Goal: Task Accomplishment & Management: Use online tool/utility

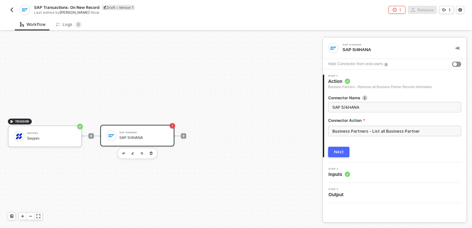
scroll to position [12, 0]
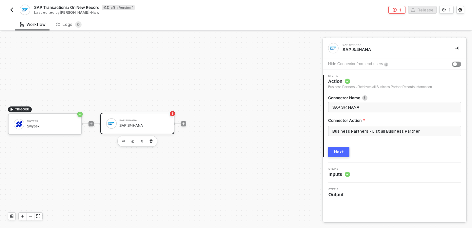
click at [135, 128] on div "SAP S/4HANA" at bounding box center [143, 126] width 49 height 4
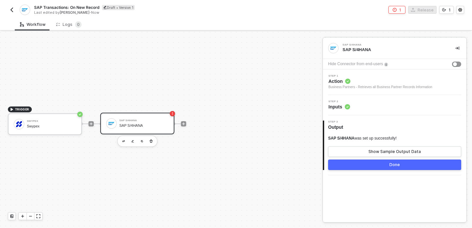
click at [377, 81] on span "Action" at bounding box center [380, 81] width 104 height 7
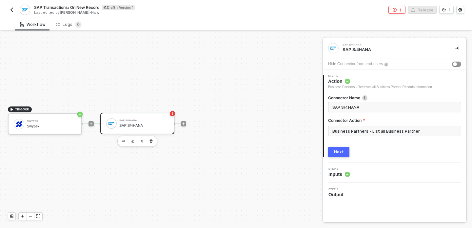
click at [364, 182] on div "2 Step 2 Inputs" at bounding box center [395, 173] width 144 height 20
click at [365, 175] on div "Step 2 Inputs" at bounding box center [396, 173] width 142 height 10
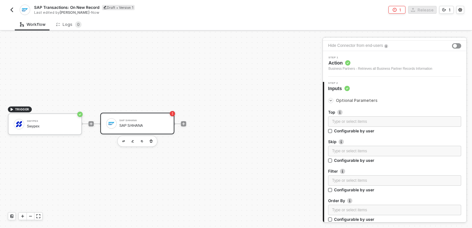
scroll to position [0, 0]
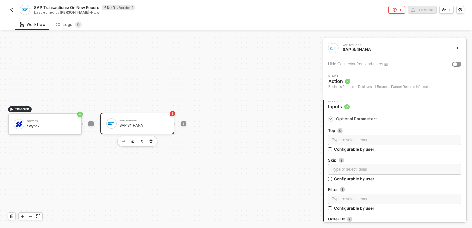
click at [372, 83] on span "Action" at bounding box center [380, 81] width 104 height 7
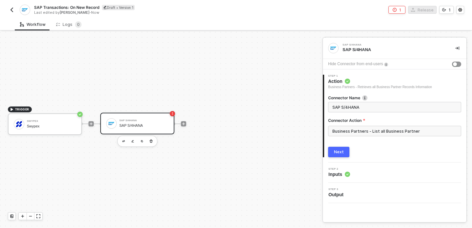
click at [171, 66] on div "TRIGGER Swypex Swypex SAP S/4HANA SAP S/4HANA" at bounding box center [159, 124] width 319 height 208
click at [348, 131] on input "Business Partners - List all Business Partner" at bounding box center [394, 131] width 133 height 10
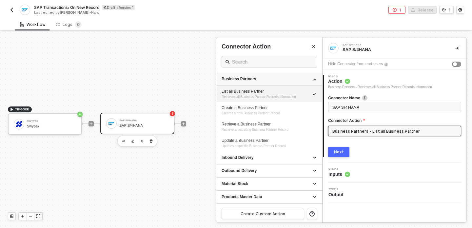
click at [312, 79] on div "Business Partners" at bounding box center [269, 79] width 95 height 6
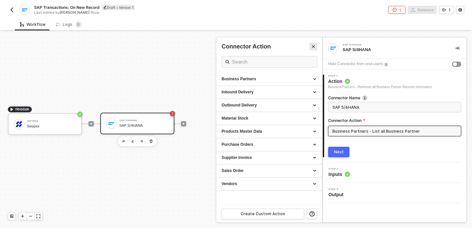
click at [315, 48] on icon "Close" at bounding box center [313, 47] width 4 height 4
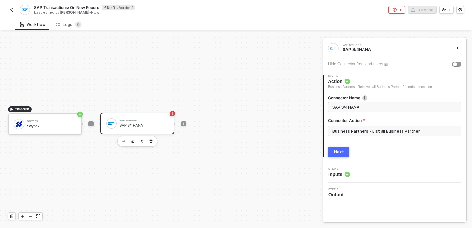
click at [248, 58] on div "TRIGGER Swypex Swypex SAP S/4HANA SAP S/4HANA" at bounding box center [159, 124] width 319 height 208
click at [180, 124] on span at bounding box center [177, 124] width 7 height 1
click at [188, 124] on div at bounding box center [183, 123] width 87 height 51
click at [186, 124] on div at bounding box center [183, 123] width 87 height 51
click at [185, 124] on icon "icon-play" at bounding box center [183, 124] width 3 height 3
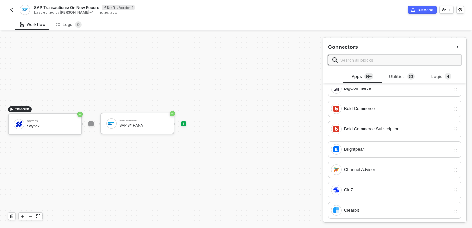
scroll to position [551, 0]
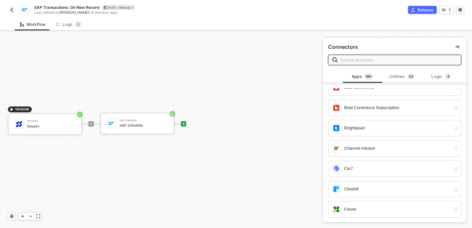
click at [369, 59] on input "text" at bounding box center [398, 59] width 117 height 7
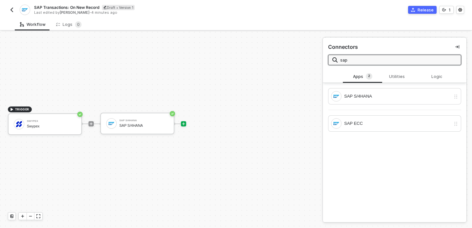
scroll to position [0, 0]
type input "sap"
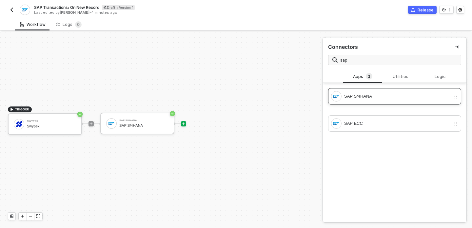
click at [440, 103] on div "SAP S/4HANA" at bounding box center [394, 96] width 133 height 16
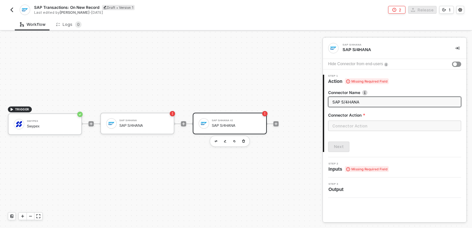
click at [239, 128] on div "SAP S/4HANA" at bounding box center [236, 126] width 49 height 4
click at [343, 124] on input "text" at bounding box center [394, 126] width 133 height 10
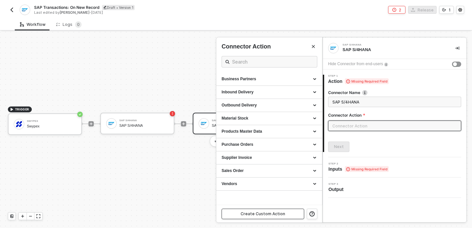
click at [257, 215] on div "Create Custom Action" at bounding box center [263, 213] width 45 height 5
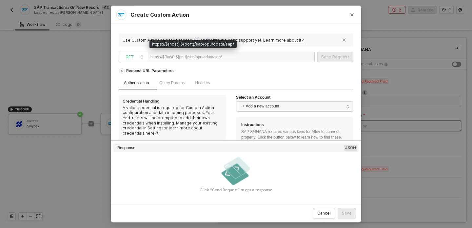
click at [205, 60] on div "https://${host}:${port}/sap/opu/odata/sap/" at bounding box center [185, 57] width 71 height 10
click at [207, 60] on div "https://${host}:${port}/sap/opu/odata/sap/" at bounding box center [185, 57] width 71 height 10
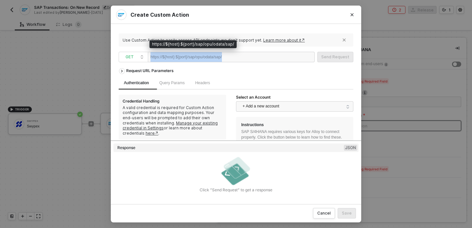
copy div "https://${host}:${port}/sap/opu/odata/sap/"
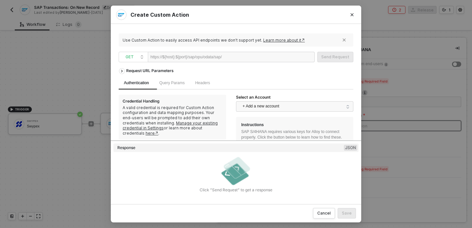
click at [89, 168] on div "Create Custom Action Use Custom Action to easily access API endpoints we don’t …" at bounding box center [236, 114] width 472 height 228
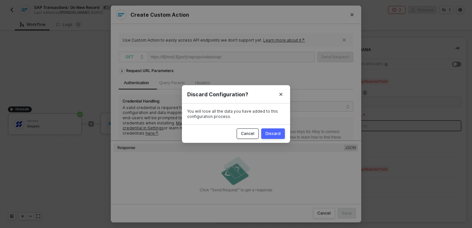
click at [250, 134] on div "Cancel" at bounding box center [247, 133] width 13 height 5
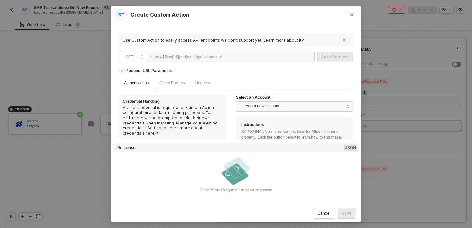
click at [245, 57] on div at bounding box center [242, 57] width 40 height 10
paste div
click at [260, 57] on div "API_JOURNALENTRY_POST_SRV" at bounding box center [253, 57] width 63 height 10
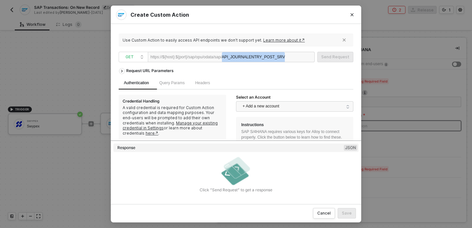
click at [260, 57] on div "API_JOURNALENTRY_POST_SRV" at bounding box center [253, 57] width 63 height 10
click at [188, 62] on div "https://${host}:${port}/sap/opu/odata/sap/" at bounding box center [185, 57] width 71 height 10
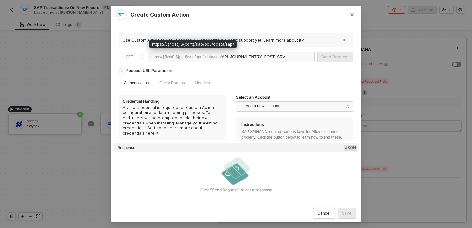
click at [159, 53] on div "https://${host}:${port}/sap/opu/odata/sap/" at bounding box center [185, 57] width 71 height 10
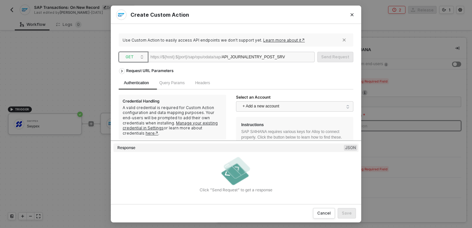
click at [147, 57] on div "GET" at bounding box center [134, 57] width 30 height 10
click at [149, 57] on div "https://${host}:${port}/sap/opu/odata/sap/ API_JOURNALENTRY_POST_SRV" at bounding box center [231, 57] width 167 height 10
drag, startPoint x: 151, startPoint y: 58, endPoint x: 316, endPoint y: 57, distance: 164.9
click at [316, 57] on span "GET https://${host}:${port}/sap/opu/odata/sap/ API_JOURNALENTRY_POST_SRV" at bounding box center [218, 57] width 199 height 10
copy div "https://${host}:${port}/sap/opu/odata/sap/"
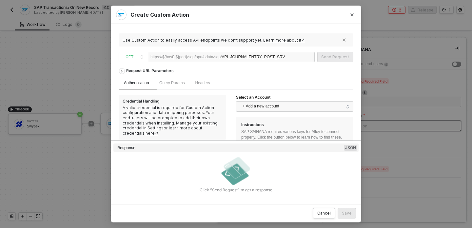
click at [268, 58] on div "API_JOURNALENTRY_POST_SRV" at bounding box center [253, 57] width 63 height 10
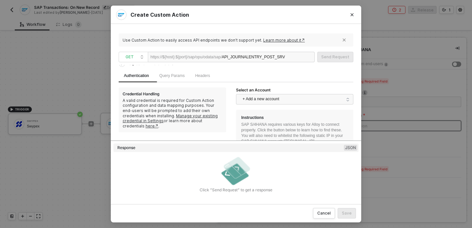
scroll to position [11, 0]
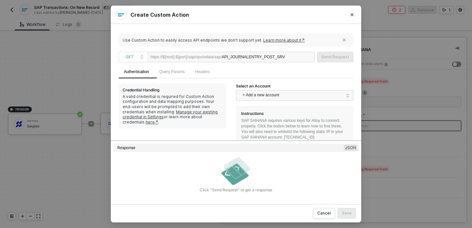
click at [272, 71] on div "Authentication Query Params Headers" at bounding box center [236, 72] width 235 height 13
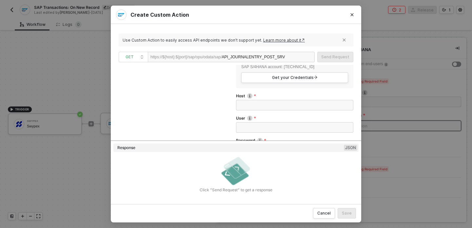
scroll to position [83, 0]
click at [273, 74] on span "Get your Credentials" at bounding box center [295, 76] width 46 height 5
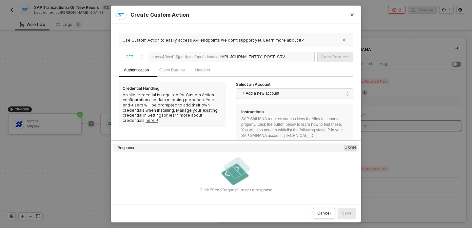
scroll to position [0, 0]
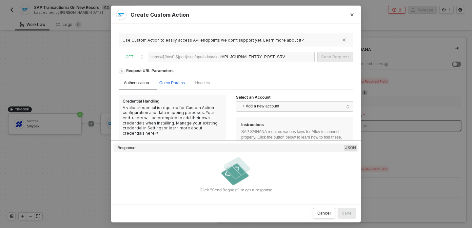
click at [179, 84] on span "Query Params" at bounding box center [171, 83] width 25 height 5
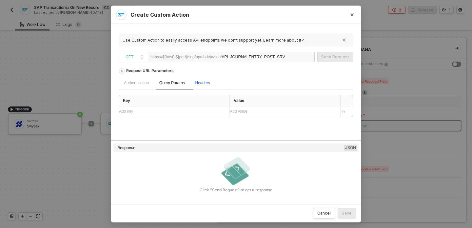
click at [207, 82] on span "Headers" at bounding box center [202, 83] width 15 height 5
click at [138, 87] on div "Authentication" at bounding box center [136, 83] width 35 height 13
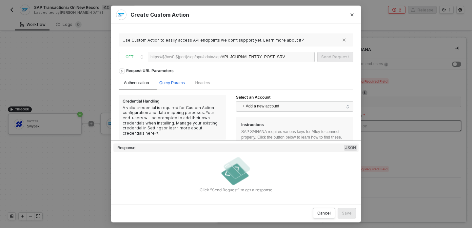
click at [171, 85] on span "Query Params" at bounding box center [171, 83] width 25 height 5
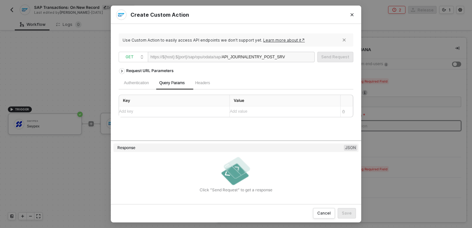
click at [139, 87] on div "Authentication" at bounding box center [136, 83] width 35 height 13
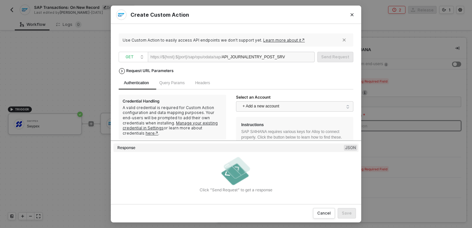
click at [121, 71] on icon "icon-arrow-right" at bounding box center [121, 71] width 5 height 3
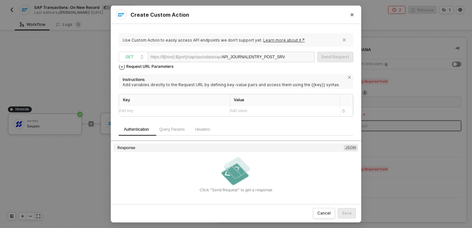
scroll to position [10, 0]
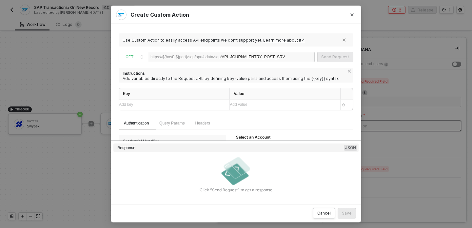
click at [151, 102] on div "Add key ﻿" at bounding box center [168, 105] width 99 height 6
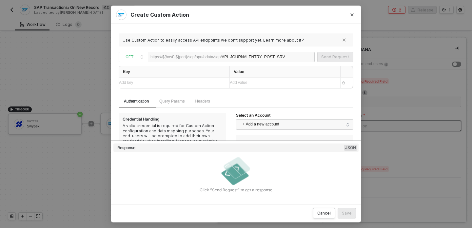
click at [248, 88] on div "Add value ﻿" at bounding box center [282, 83] width 105 height 10
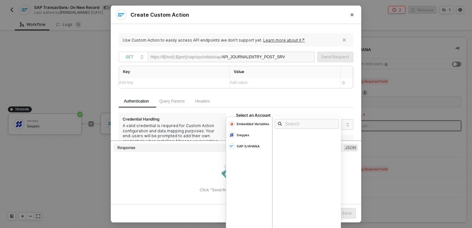
scroll to position [40, 0]
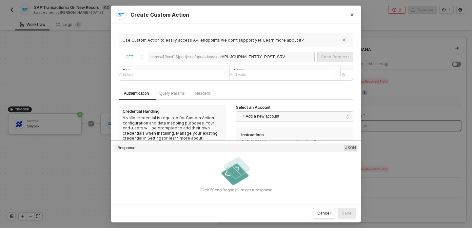
click at [188, 81] on div "Key Value Add key ﻿ Add value ﻿" at bounding box center [236, 72] width 235 height 29
click at [188, 78] on div "Add key ﻿" at bounding box center [171, 75] width 105 height 10
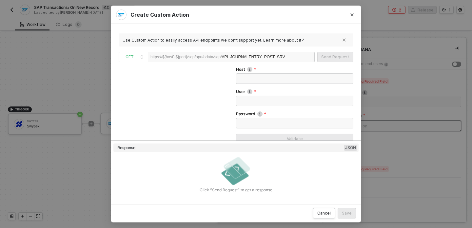
scroll to position [160, 0]
click at [248, 90] on img at bounding box center [249, 90] width 5 height 5
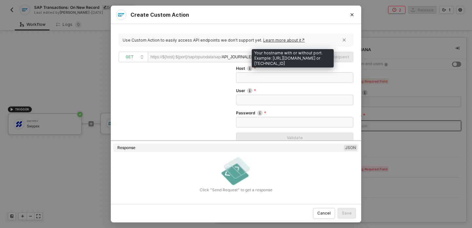
click at [249, 67] on img at bounding box center [249, 68] width 5 height 5
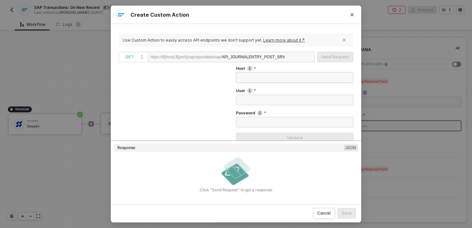
click at [255, 79] on input "Host" at bounding box center [294, 77] width 117 height 10
paste input "[TECHNICAL_ID]"
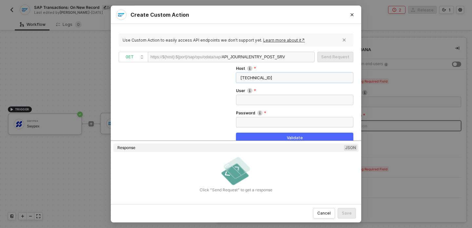
type input "[TECHNICAL_ID]"
click at [263, 97] on input "User" at bounding box center [294, 100] width 117 height 10
paste input "S4H_FIN_DEM"
type input "S4H_FIN_DEM"
click at [266, 120] on input "Password" at bounding box center [294, 122] width 117 height 10
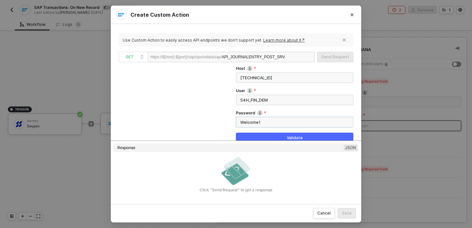
scroll to position [167, 0]
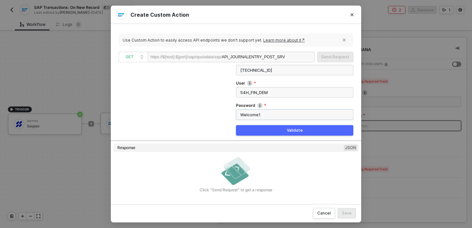
type input "Welcome1"
click at [259, 131] on button "Validate" at bounding box center [294, 130] width 117 height 10
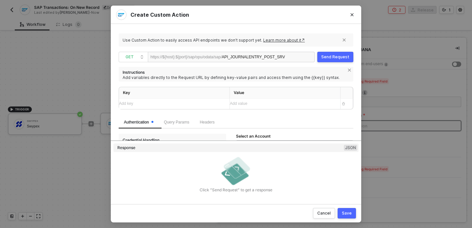
scroll to position [13, 0]
click at [198, 106] on div "Add key ﻿" at bounding box center [171, 102] width 105 height 10
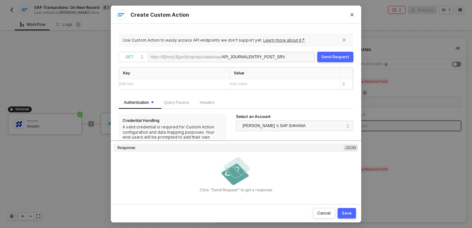
scroll to position [31, 0]
click at [175, 87] on div "Add key ﻿" at bounding box center [168, 84] width 99 height 6
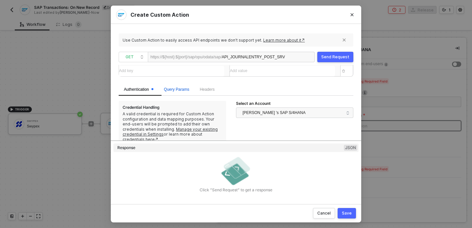
click at [175, 88] on span "Query Params" at bounding box center [176, 89] width 25 height 5
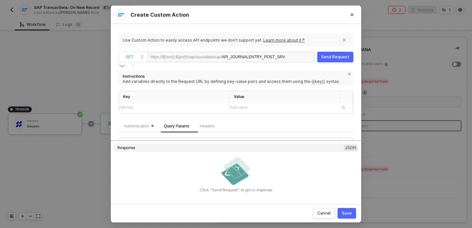
scroll to position [0, 0]
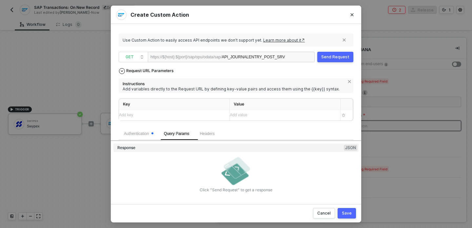
click at [156, 70] on div "Request URL Parameters" at bounding box center [150, 71] width 54 height 12
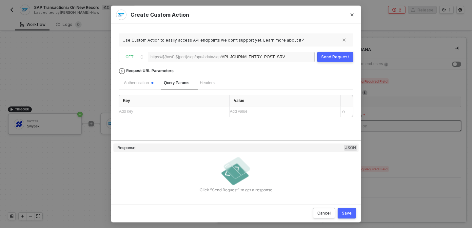
click at [124, 73] on div "Request URL Parameters" at bounding box center [150, 71] width 54 height 12
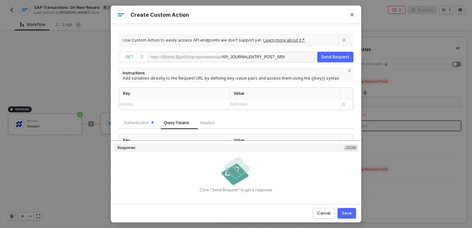
scroll to position [27, 0]
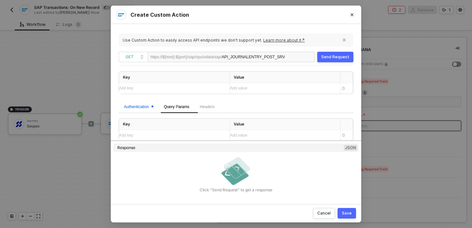
click at [135, 109] on div "Authentication" at bounding box center [139, 107] width 30 height 6
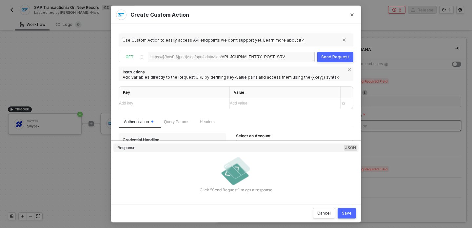
scroll to position [44, 0]
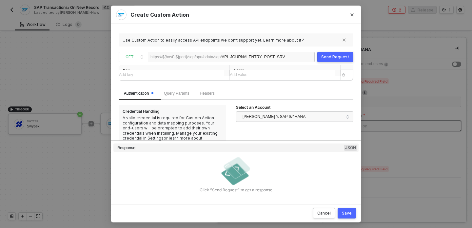
click at [186, 99] on div "Query Params" at bounding box center [177, 93] width 36 height 13
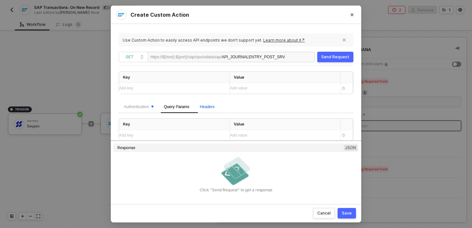
click at [214, 106] on span "Headers" at bounding box center [207, 107] width 15 height 5
click at [150, 109] on div "Authentication" at bounding box center [139, 107] width 30 height 6
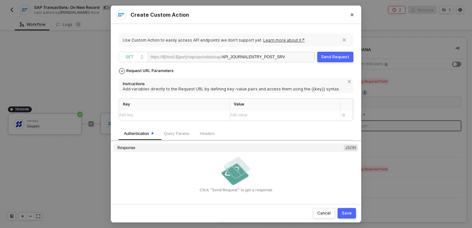
scroll to position [0, 0]
click at [345, 211] on div "Save" at bounding box center [347, 213] width 10 height 5
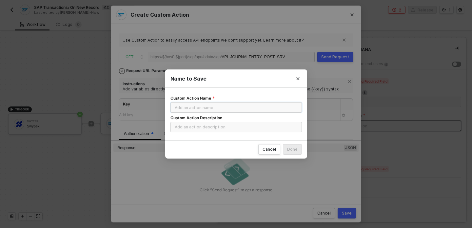
click at [221, 107] on input "Custom Action Name" at bounding box center [235, 107] width 131 height 10
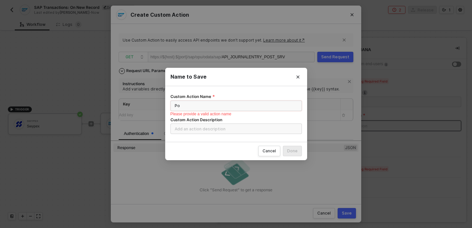
type input "P"
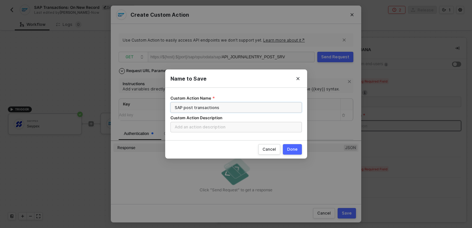
type input "SAP post transactions"
click at [200, 129] on input "Custom Action Description" at bounding box center [235, 127] width 131 height 10
click at [300, 150] on button "Done" at bounding box center [292, 149] width 19 height 10
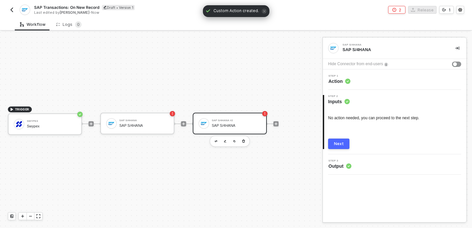
click at [375, 83] on div "Step 1 Action" at bounding box center [396, 80] width 142 height 10
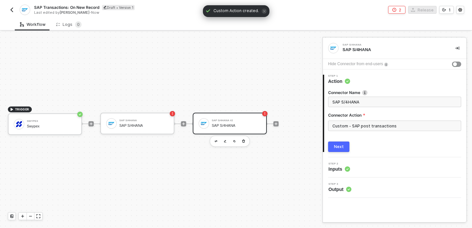
click at [363, 147] on div "Next" at bounding box center [394, 147] width 133 height 10
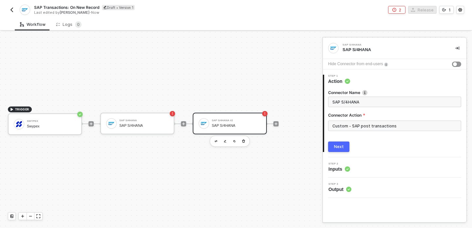
click at [357, 167] on div "Step 2 Inputs" at bounding box center [396, 168] width 142 height 10
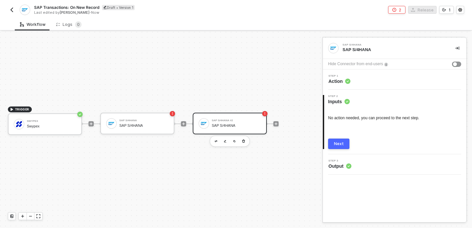
click at [357, 168] on div "Step 3 Output" at bounding box center [396, 165] width 142 height 10
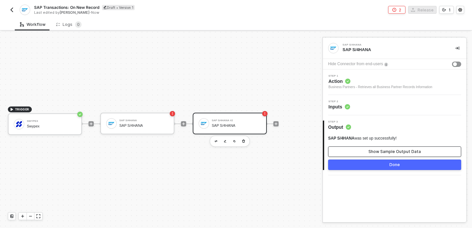
click at [358, 150] on button "Show Sample Output Data" at bounding box center [394, 152] width 133 height 10
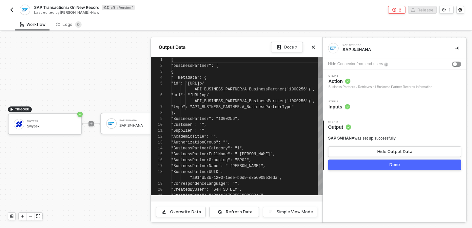
scroll to position [47, 0]
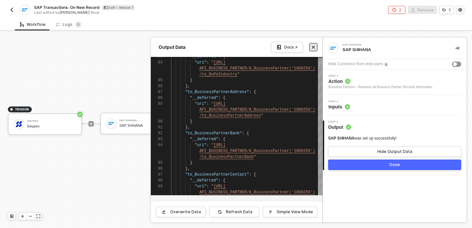
click at [314, 49] on icon "icon-close" at bounding box center [313, 47] width 4 height 4
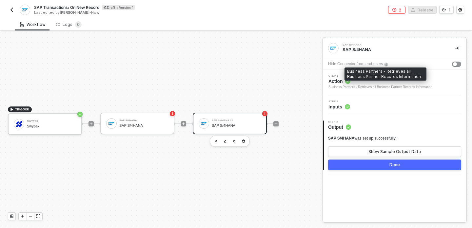
click at [363, 86] on div "Business Partners - Retrieves all Business Partner Records Information" at bounding box center [380, 87] width 104 height 5
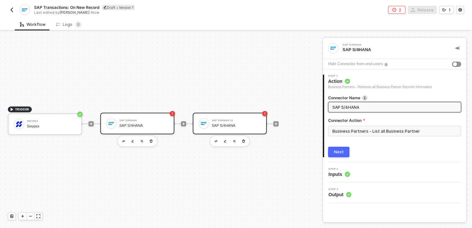
click at [159, 126] on div "SAP S/4HANA" at bounding box center [143, 126] width 49 height 4
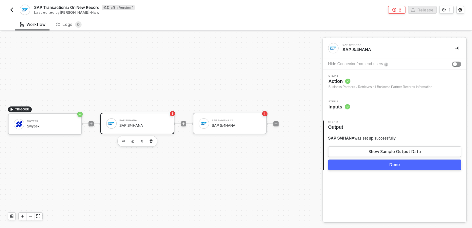
click at [381, 90] on div "Step 1 Action Business Partners - Retrieves all Business Partner Records Inform…" at bounding box center [395, 82] width 144 height 26
click at [358, 75] on span "Step 1" at bounding box center [380, 76] width 104 height 3
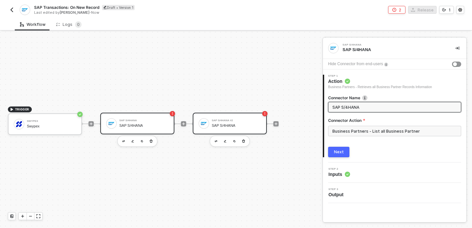
click at [218, 113] on div "SAP S/4HANA #2 SAP S/4HANA" at bounding box center [230, 124] width 74 height 22
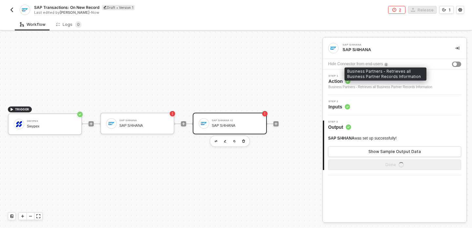
click at [385, 89] on div "Business Partners - Retrieves all Business Partner Records Information" at bounding box center [380, 87] width 104 height 5
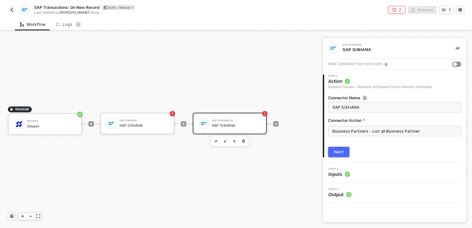
click at [370, 170] on div "Step 2 Inputs" at bounding box center [396, 173] width 142 height 10
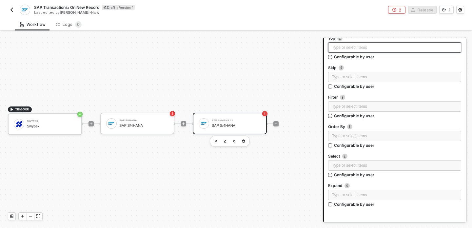
scroll to position [0, 0]
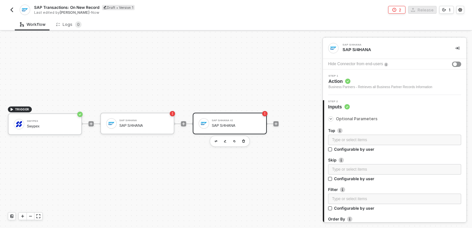
click at [360, 77] on span "Step 1" at bounding box center [380, 76] width 104 height 3
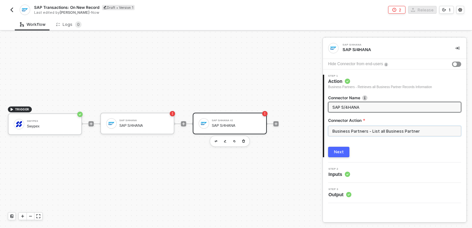
click at [362, 136] on input "Business Partners - List all Business Partner" at bounding box center [394, 131] width 133 height 10
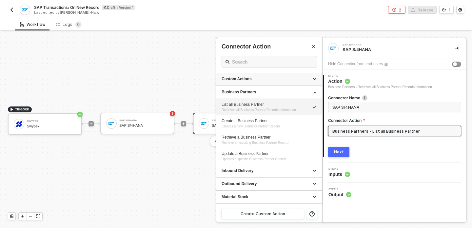
click at [284, 76] on div "Custom Actions" at bounding box center [269, 79] width 106 height 13
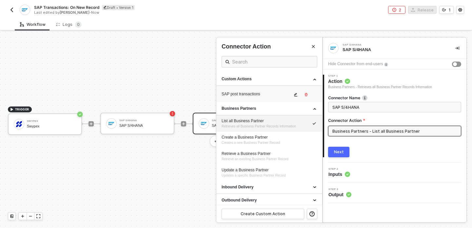
click at [254, 93] on div "SAP post transactions" at bounding box center [257, 94] width 70 height 6
type input "Custom Action"
type input "Custom - SAP post transactions"
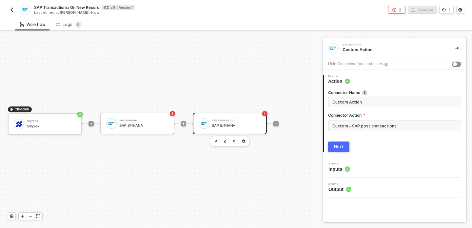
click at [342, 148] on div "Next" at bounding box center [339, 146] width 10 height 5
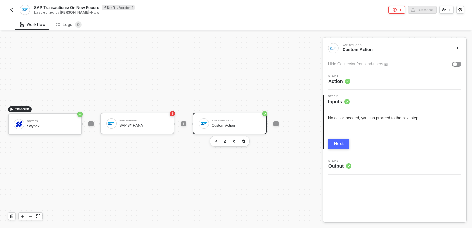
click at [344, 144] on button "Next" at bounding box center [338, 144] width 21 height 10
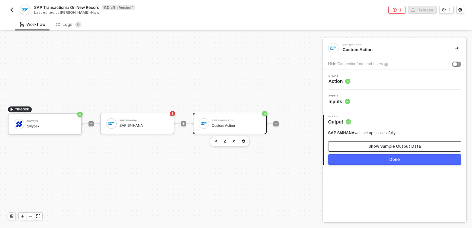
click at [356, 151] on button "Show Sample Output Data" at bounding box center [394, 146] width 133 height 10
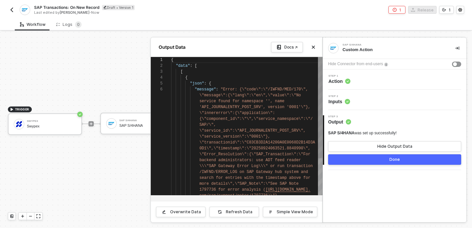
scroll to position [30, 0]
click at [312, 45] on button "Close" at bounding box center [313, 47] width 8 height 8
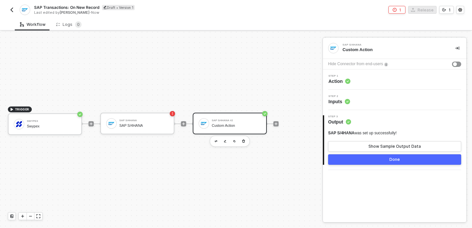
click at [352, 78] on div "Step 1 Action" at bounding box center [396, 80] width 142 height 10
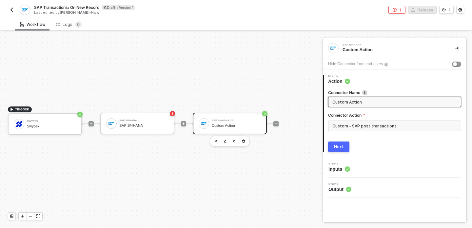
click at [342, 104] on input "Custom Action" at bounding box center [393, 101] width 123 height 7
click at [343, 125] on input "Custom - SAP post transactions" at bounding box center [394, 126] width 133 height 10
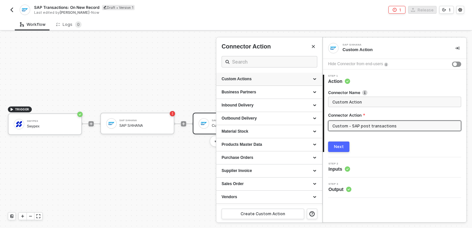
click at [259, 79] on div "Custom Actions" at bounding box center [269, 79] width 95 height 6
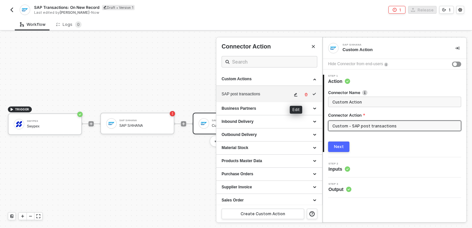
click at [299, 94] on button "button" at bounding box center [296, 95] width 8 height 8
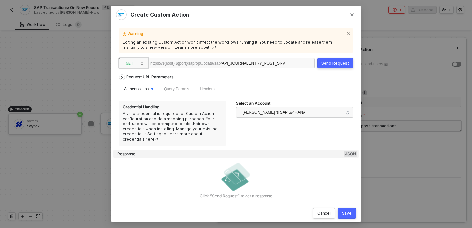
click at [141, 64] on span "GET" at bounding box center [135, 63] width 18 height 10
click at [137, 84] on div "POST" at bounding box center [133, 87] width 24 height 8
click at [234, 88] on span "Body" at bounding box center [229, 89] width 9 height 5
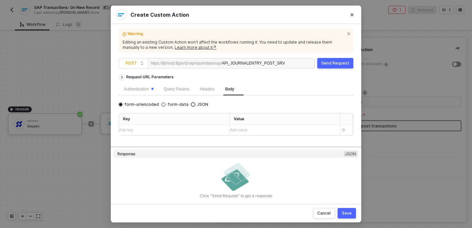
click at [195, 105] on span "JSON" at bounding box center [201, 104] width 13 height 5
click at [194, 105] on input "JSON" at bounding box center [193, 105] width 4 height 4
radio input "true"
radio input "false"
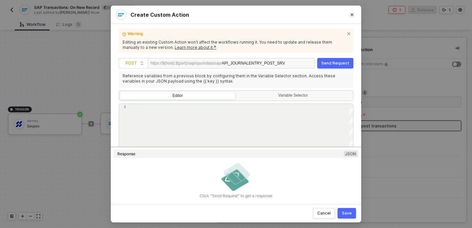
scroll to position [50, 0]
click at [194, 105] on div at bounding box center [245, 107] width 216 height 6
paste textarea "S4H_FIN_DEM"
type textarea "S4H_FIN_DEM"
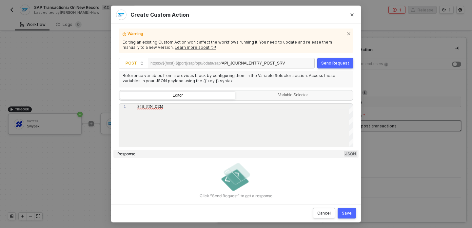
scroll to position [0, 0]
click at [279, 88] on div "Instructions Reference variables from a previous block by configuring them in t…" at bounding box center [236, 134] width 235 height 142
click at [277, 95] on div "Variable Selector" at bounding box center [293, 95] width 107 height 5
click at [237, 91] on input "Variable Selector" at bounding box center [237, 91] width 0 height 0
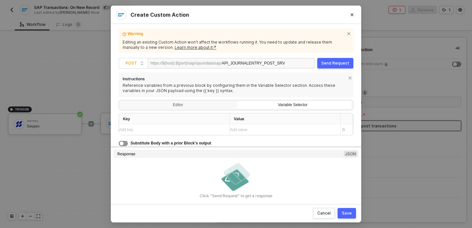
scroll to position [40, 0]
click at [198, 106] on div "Editor" at bounding box center [177, 106] width 115 height 9
click at [120, 102] on input "Editor" at bounding box center [120, 102] width 0 height 0
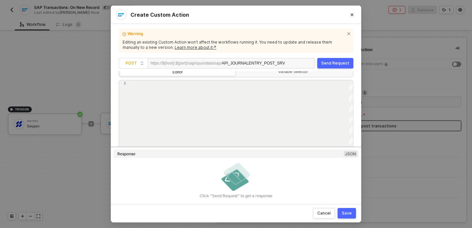
scroll to position [74, 0]
click at [191, 97] on div at bounding box center [245, 125] width 216 height 90
paste textarea ""ProfitCenter ": "string (10)", "DocumentItemText": "string (50)", "BusinessPar…"
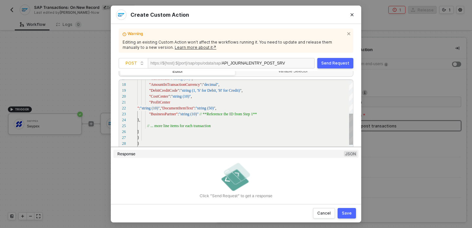
scroll to position [53, 2]
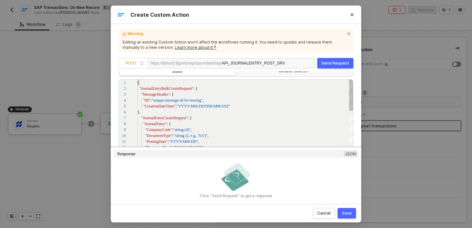
click at [174, 93] on div "16 15 14 13 12 11 10 9 8 7 6 5 4 3 2 1 { "LineItem" : [ "TransactionCurrency" :…" at bounding box center [236, 124] width 235 height 90
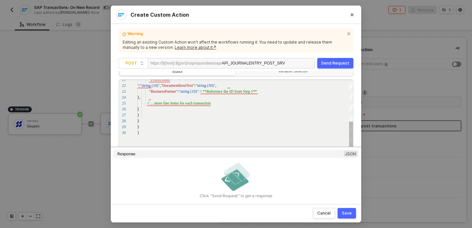
click at [185, 103] on div "21 22 23 24 25 26 27 28 29 30 "ProfitCenter " : "string (10)" , "DocumentItemTe…" at bounding box center [236, 124] width 235 height 90
click at [228, 98] on div "}," at bounding box center [245, 97] width 216 height 6
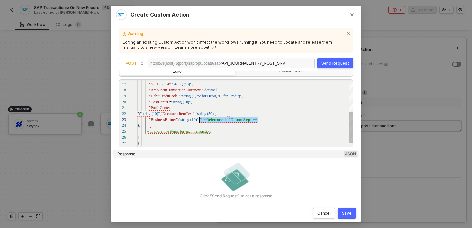
scroll to position [12, 62]
drag, startPoint x: 259, startPoint y: 120, endPoint x: 200, endPoint y: 118, distance: 58.7
drag, startPoint x: 211, startPoint y: 131, endPoint x: 146, endPoint y: 130, distance: 64.9
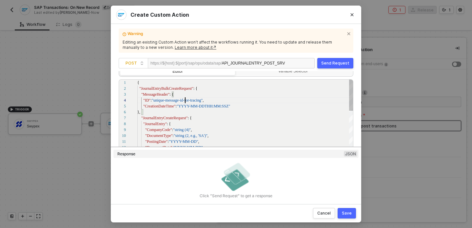
click at [186, 102] on span ""unique-message-id-for-tracing"" at bounding box center [177, 100] width 51 height 5
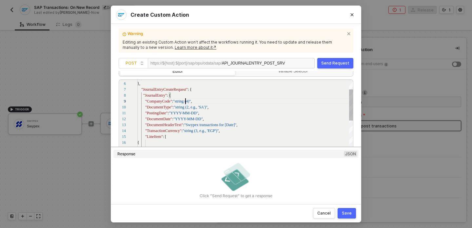
click at [185, 102] on div at bounding box center [185, 101] width 1 height 6
drag, startPoint x: 191, startPoint y: 101, endPoint x: 177, endPoint y: 101, distance: 13.8
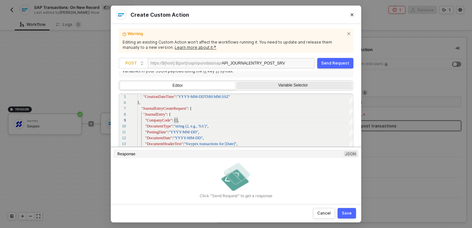
type textarea "{ "JournalEntryBulkCreateRequest": { "MessageHeader": { "ID": "unique-message-i…"
click at [252, 83] on div "Variable Selector" at bounding box center [293, 85] width 107 height 5
click at [237, 82] on input "Variable Selector" at bounding box center [237, 82] width 0 height 0
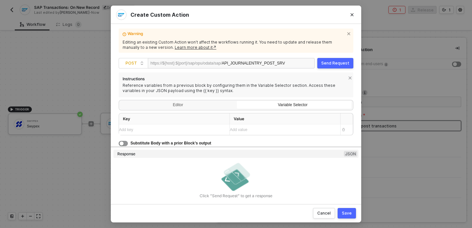
scroll to position [40, 0]
click at [185, 110] on div "Editor" at bounding box center [177, 106] width 115 height 9
click at [120, 102] on input "Editor" at bounding box center [120, 102] width 0 height 0
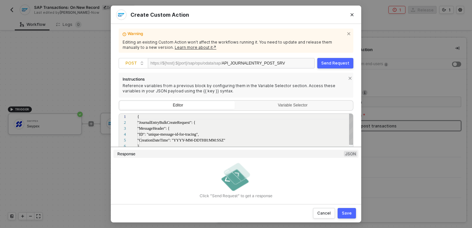
scroll to position [59, 0]
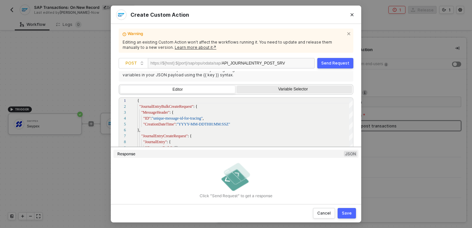
click at [296, 87] on div "Variable Selector" at bounding box center [293, 89] width 107 height 5
click at [237, 86] on input "Variable Selector" at bounding box center [237, 86] width 0 height 0
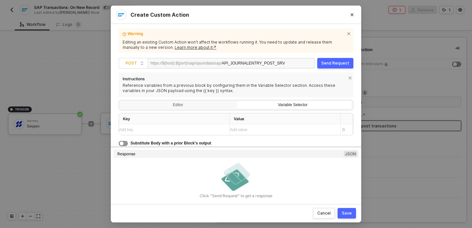
scroll to position [40, 0]
click at [186, 106] on div "Editor" at bounding box center [177, 106] width 115 height 9
click at [120, 102] on input "Editor" at bounding box center [120, 102] width 0 height 0
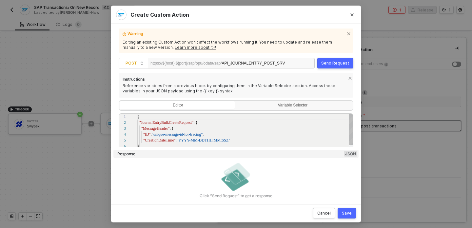
scroll to position [59, 0]
click at [174, 127] on div "7 8 9 10 11 12 13 14 15 16 17 18 19 20 21 22 "JournalEntryCreateRequest" : { "J…" at bounding box center [236, 158] width 235 height 90
type textarea "{ "JournalEntryBulkCreateRequest": { "MessageHeader": { "ID": "unique-message-i…"
click at [348, 213] on div "Save" at bounding box center [347, 213] width 10 height 5
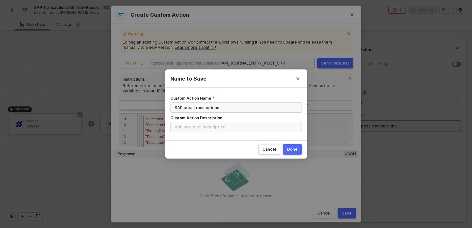
click at [294, 150] on div "Done" at bounding box center [292, 149] width 10 height 5
radio input "true"
radio input "false"
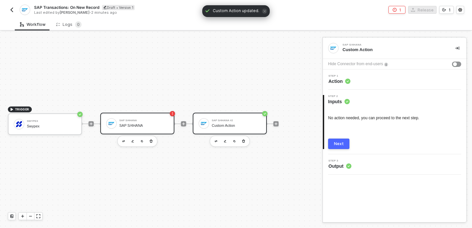
click at [149, 128] on div "SAP S/4HANA" at bounding box center [143, 126] width 49 height 4
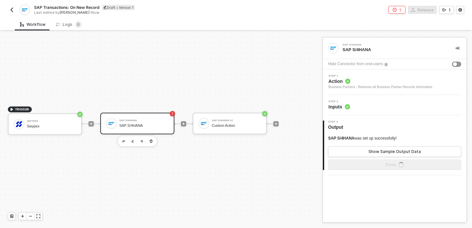
click at [365, 87] on div "Business Partners - Retrieves all Business Partner Records Information" at bounding box center [380, 87] width 104 height 5
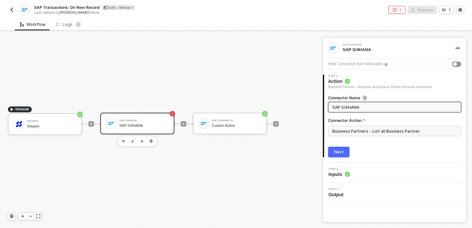
click at [335, 150] on div "Next" at bounding box center [339, 151] width 10 height 5
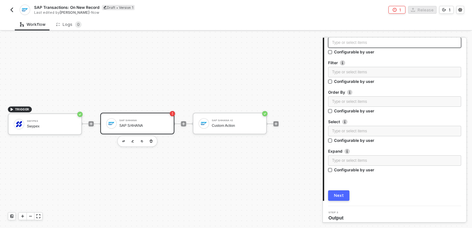
scroll to position [131, 0]
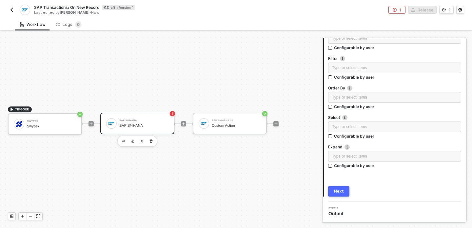
click at [342, 213] on span "Output" at bounding box center [337, 213] width 18 height 7
click at [342, 192] on div "Next" at bounding box center [339, 191] width 10 height 5
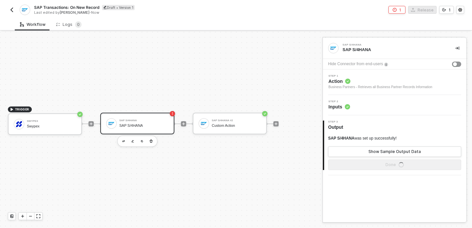
scroll to position [0, 0]
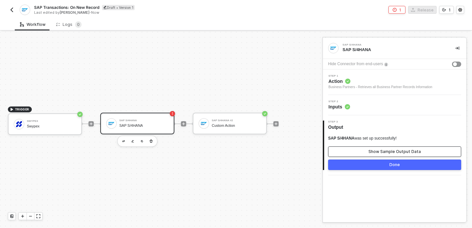
click at [359, 155] on button "Show Sample Output Data" at bounding box center [394, 152] width 133 height 10
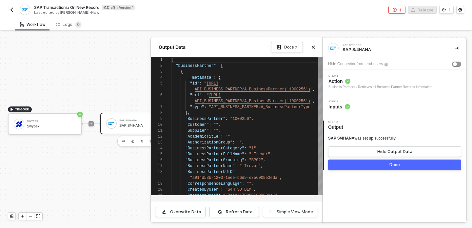
scroll to position [47, 0]
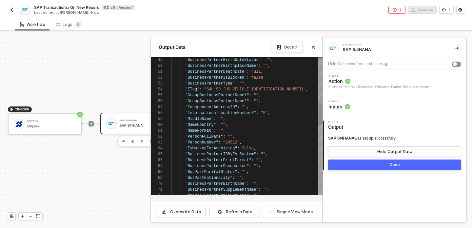
type textarea ""InternationalLocationNumber3": "0", "MiddleName": "", "NameCountry": "", "Name…"
click at [224, 127] on div ""NameCountry" : "" ," at bounding box center [246, 125] width 151 height 6
type textarea "c"
type textarea ""BusPartMaritalStatus": "", "BusPartNationality": "", "BusinessPartnerBirthName…"
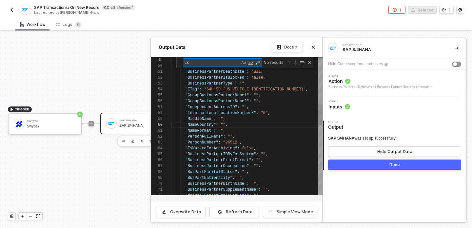
scroll to position [59, 45]
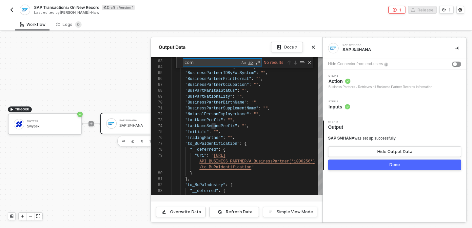
type textarea "co"
type textarea ""IsFemale": false, "IsMale": false, "IsNaturalPerson": "", "IsSexUnknown": true…"
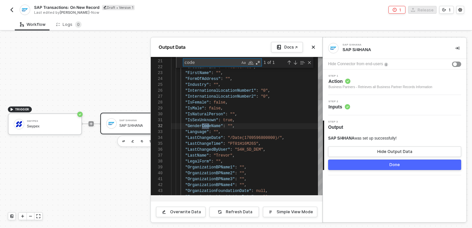
scroll to position [59, 40]
type textarea "cod"
type textarea ""BusPartMaritalStatus": "", "BusPartNationality": "", "BusinessPartnerBirthName…"
type textarea "co"
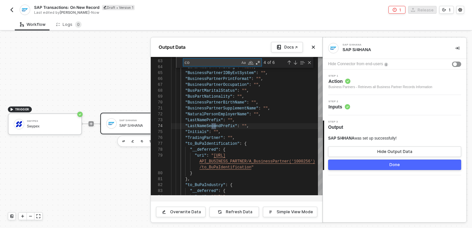
scroll to position [59, 50]
type textarea ""InternationalLocationNumber3": "0", "MiddleName": "", "NameCountry": "", "Name…"
type textarea "c"
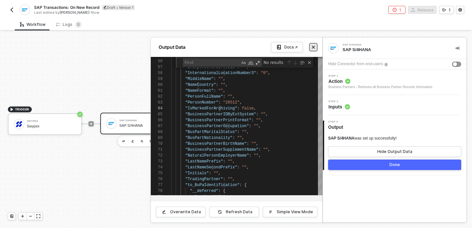
click at [311, 48] on button "Close" at bounding box center [313, 47] width 8 height 8
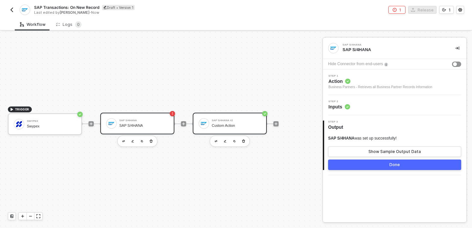
click at [209, 123] on div at bounding box center [204, 123] width 10 height 10
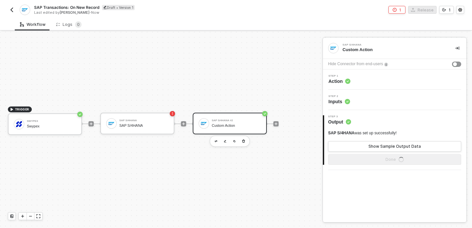
click at [393, 82] on div "Step 1 Action" at bounding box center [396, 80] width 142 height 10
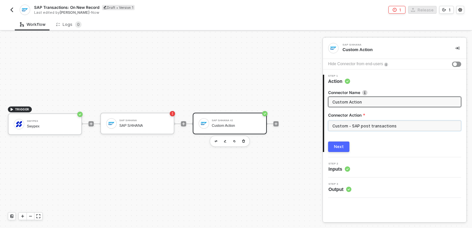
click at [356, 125] on input "Custom - SAP post transactions" at bounding box center [394, 126] width 133 height 10
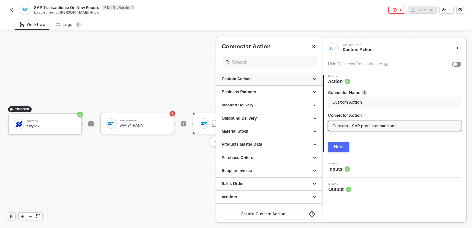
click at [282, 79] on div "Custom Actions" at bounding box center [269, 79] width 95 height 6
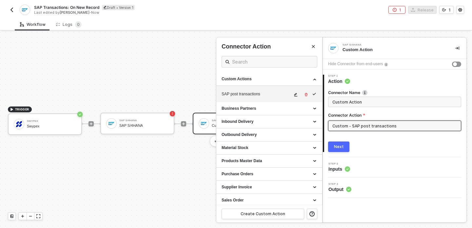
click at [295, 96] on icon "icon-edit" at bounding box center [296, 95] width 4 height 4
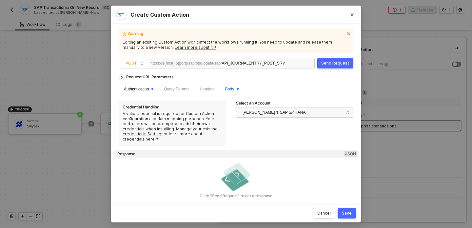
click at [230, 90] on span "Body" at bounding box center [231, 89] width 13 height 5
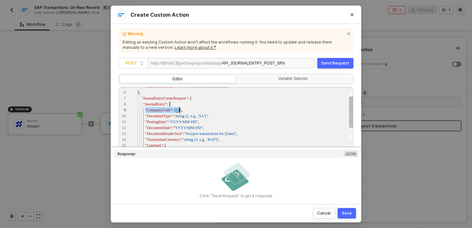
scroll to position [47, 45]
drag, startPoint x: 145, startPoint y: 108, endPoint x: 185, endPoint y: 111, distance: 40.1
drag, startPoint x: 187, startPoint y: 116, endPoint x: 177, endPoint y: 116, distance: 10.5
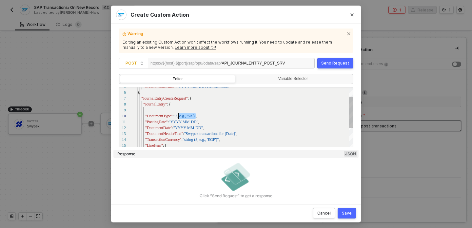
drag, startPoint x: 196, startPoint y: 116, endPoint x: 178, endPoint y: 116, distance: 17.4
click at [167, 109] on div at bounding box center [245, 110] width 216 height 6
click at [182, 119] on div ""DocumentDate" : "YYYY-MM-DD" ," at bounding box center [245, 122] width 216 height 6
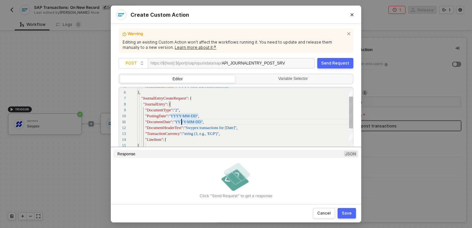
click at [178, 118] on span ""YYYY-MM-DD"" at bounding box center [184, 116] width 30 height 5
drag, startPoint x: 170, startPoint y: 116, endPoint x: 191, endPoint y: 116, distance: 21.0
click at [177, 124] on div ""DocumentDate" : "YYYY-MM-DD" ," at bounding box center [245, 122] width 216 height 6
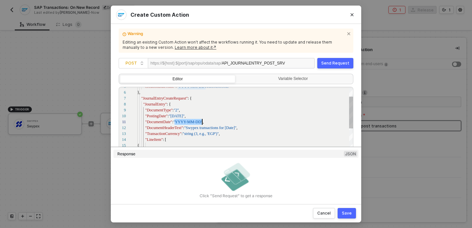
paste textarea "[DATE]""
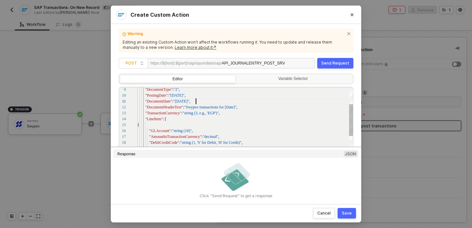
scroll to position [0, 59]
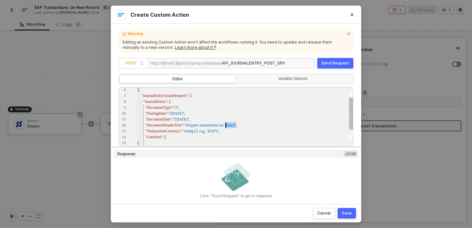
drag, startPoint x: 236, startPoint y: 126, endPoint x: 225, endPoint y: 127, distance: 11.5
paste textarea "[DATE]"""
click at [227, 124] on span ""Swypex transactions for "" at bounding box center [205, 125] width 42 height 5
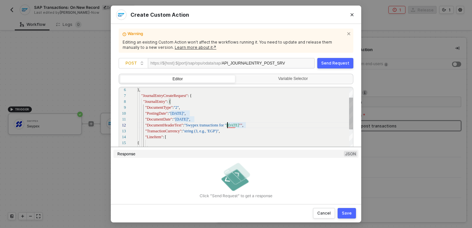
scroll to position [6, 89]
click at [247, 122] on div "9 10 11 12 13 14 15 16 17 18 19 20 21 8 7 6 "DocumentType" : "2" , "PostingDate…" at bounding box center [236, 132] width 235 height 90
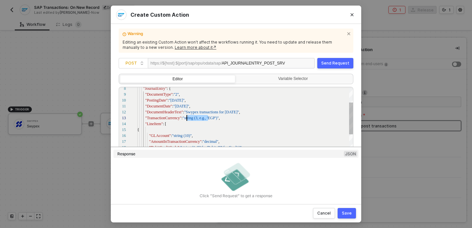
scroll to position [12, 48]
drag, startPoint x: 208, startPoint y: 120, endPoint x: 186, endPoint y: 118, distance: 22.3
click at [197, 118] on div "9 10 11 12 13 14 15 16 17 18 19 20 21 8 22 23 "DocumentType" : "2" , "PostingDa…" at bounding box center [236, 132] width 235 height 90
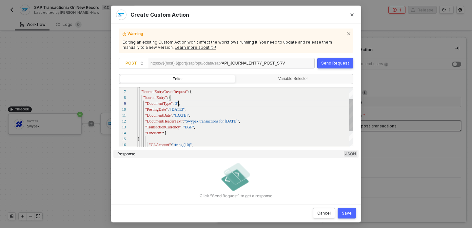
click at [179, 101] on span ""2"" at bounding box center [176, 103] width 5 height 5
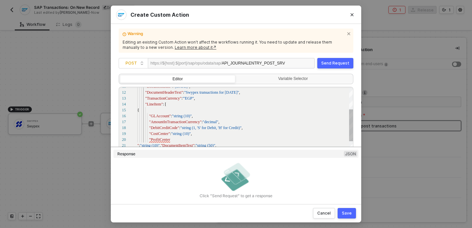
click at [175, 117] on div "11 12 13 14 15 16 17 18 19 20 21 22 23 24 25 26 "DocumentDate" : "[DATE]" , "Do…" at bounding box center [236, 132] width 235 height 90
drag, startPoint x: 191, startPoint y: 114, endPoint x: 174, endPoint y: 114, distance: 16.4
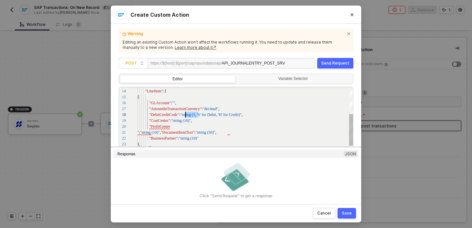
scroll to position [41, 49]
drag, startPoint x: 198, startPoint y: 115, endPoint x: 187, endPoint y: 117, distance: 10.9
drag, startPoint x: 220, startPoint y: 114, endPoint x: 183, endPoint y: 117, distance: 36.8
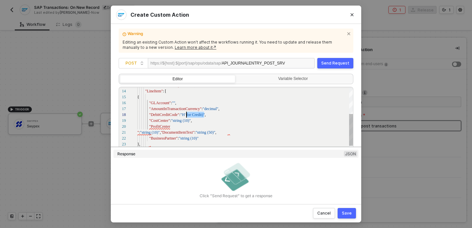
drag, startPoint x: 204, startPoint y: 114, endPoint x: 187, endPoint y: 114, distance: 17.4
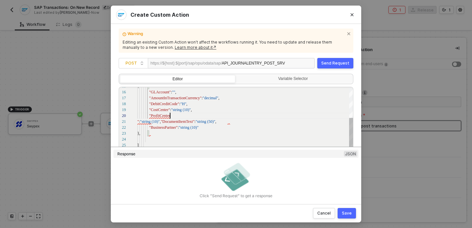
click at [195, 114] on div ""ProfitCenter" at bounding box center [245, 116] width 216 height 6
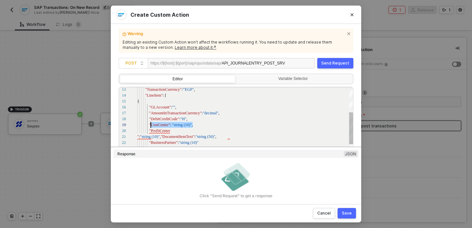
scroll to position [47, 13]
drag, startPoint x: 194, startPoint y: 124, endPoint x: 150, endPoint y: 124, distance: 43.6
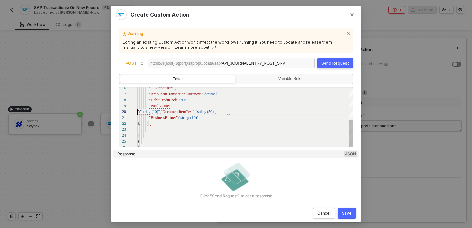
scroll to position [53, 0]
click at [137, 112] on div "16 17 18 19 20 21 22 23 24 25 26 27 28 "GLAccount" : "" , "AmountInTransactionC…" at bounding box center [236, 132] width 235 height 90
click at [197, 106] on div "16 17 18 19 20 21 22 23 24 25 26 27 "GLAccount" : "" , "AmountInTransactionCurr…" at bounding box center [236, 132] width 235 height 90
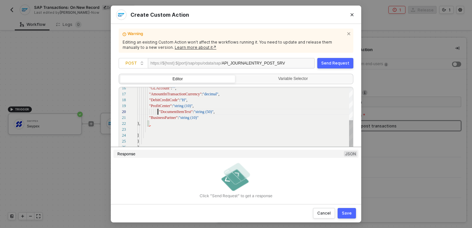
click at [158, 111] on span at bounding box center [148, 111] width 22 height 5
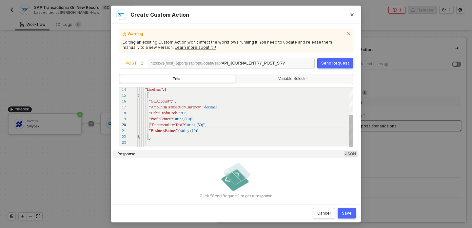
click at [157, 136] on div "}," at bounding box center [245, 137] width 216 height 6
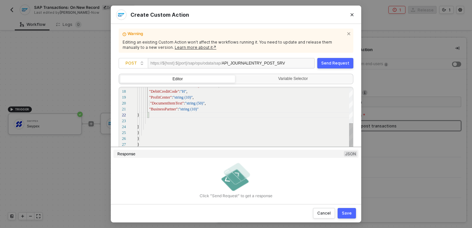
click at [152, 121] on div at bounding box center [245, 121] width 216 height 6
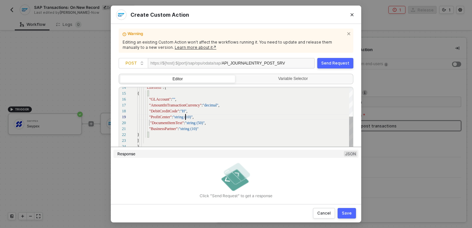
click at [186, 115] on div "19 21 22 23 24 20 18 17 16 15 14 25 26 27 "ProfitCenter" : "string (10)" , "Bus…" at bounding box center [236, 132] width 235 height 90
drag, startPoint x: 204, startPoint y: 128, endPoint x: 148, endPoint y: 117, distance: 56.7
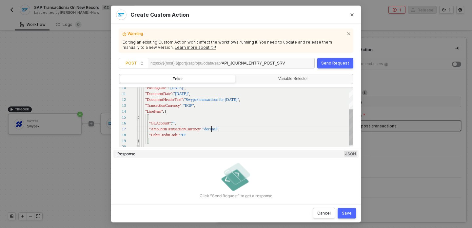
click at [212, 130] on div "19 20 21 18 17 16 15 14 22 23 24 13 12 11 10 } ] } "DebitCreditCode" : "H" "Amo…" at bounding box center [236, 132] width 235 height 90
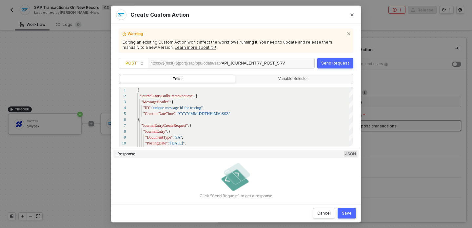
type textarea ""DocumentDate": "[DATE]", "DocumentHeaderText": "Swypex transactions for [DATE]…"
click at [338, 63] on div "Send Request" at bounding box center [335, 63] width 28 height 5
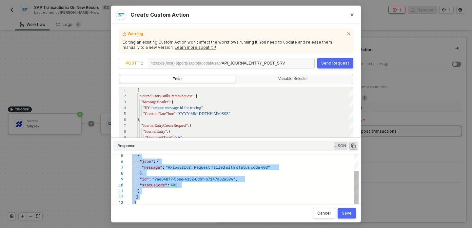
scroll to position [0, 4]
drag, startPoint x: 132, startPoint y: 156, endPoint x: 215, endPoint y: 201, distance: 94.9
click at [215, 201] on div "5 6 7 8 9 10 11 12 13 14 ·· ·· ·· { ·· ·· ·· ·· "json" : · { ·· ·· ·· ·· ·· "me…" at bounding box center [235, 183] width 245 height 58
type textarea "HTTP/1.1 403 Forbidden { "data": [ [ { "json": { "message": "AxiosError: Reques…"
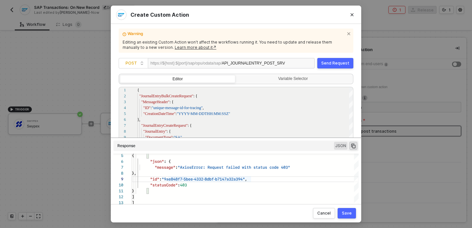
click at [346, 214] on div "Save" at bounding box center [347, 213] width 10 height 5
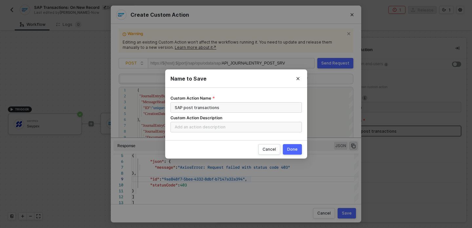
click at [297, 148] on div "Done" at bounding box center [292, 149] width 10 height 5
radio input "true"
radio input "false"
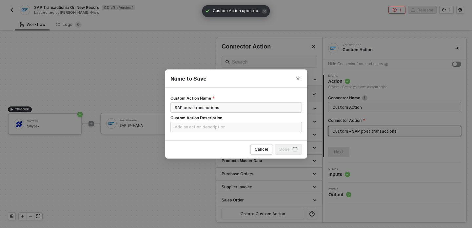
scroll to position [0, 0]
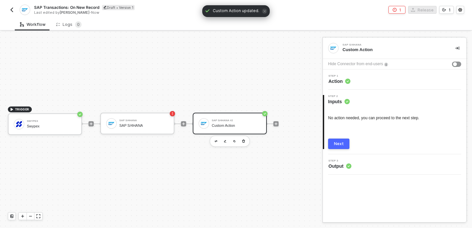
click at [223, 119] on div "SAP S/4HANA #2" at bounding box center [236, 120] width 49 height 3
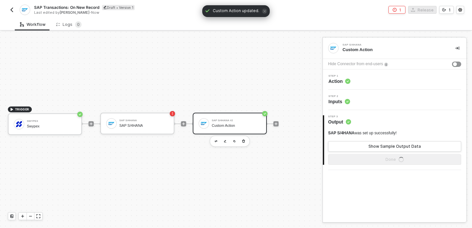
click at [354, 85] on div "Step 1 Action" at bounding box center [395, 79] width 144 height 20
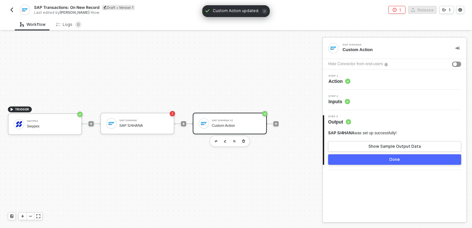
click at [348, 79] on circle at bounding box center [347, 81] width 5 height 5
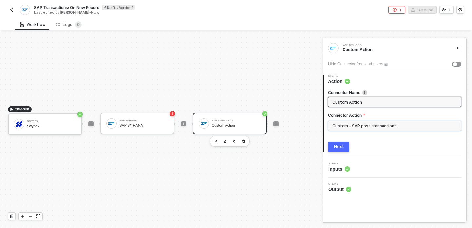
click at [355, 127] on input "Custom - SAP post transactions" at bounding box center [394, 126] width 133 height 10
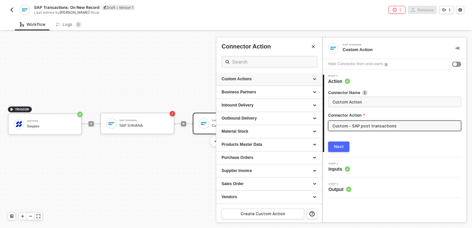
click at [262, 81] on div "Custom Actions" at bounding box center [269, 79] width 95 height 6
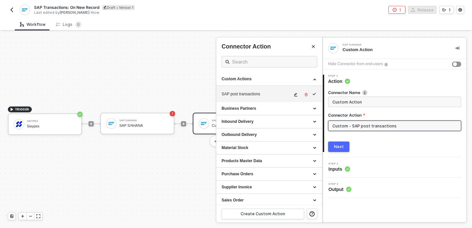
click at [294, 95] on icon "icon-edit" at bounding box center [295, 95] width 3 height 4
type textarea "HTTP/1.1 403 Forbidden { "data": [ [ { "json": { "message": "AxiosError: Reques…"
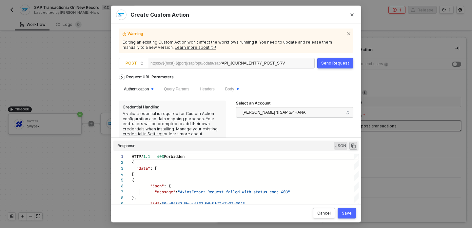
scroll to position [3, 0]
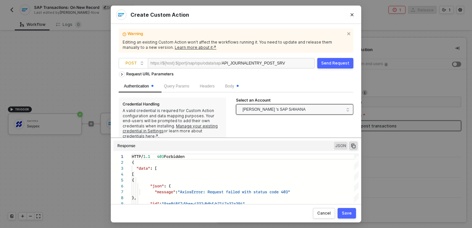
click at [245, 109] on span "[PERSON_NAME] 's SAP S/4HANA" at bounding box center [274, 110] width 63 height 10
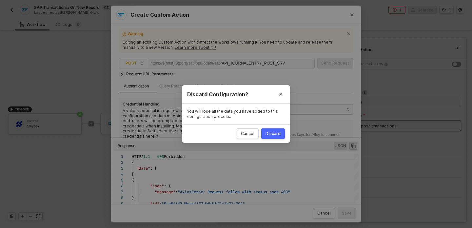
click at [272, 137] on button "Discard" at bounding box center [273, 133] width 24 height 10
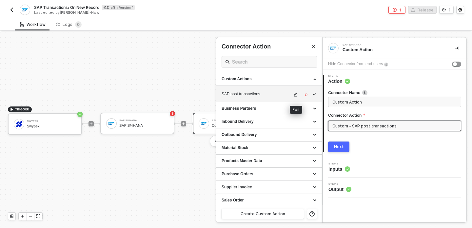
click at [299, 96] on button "button" at bounding box center [296, 95] width 8 height 8
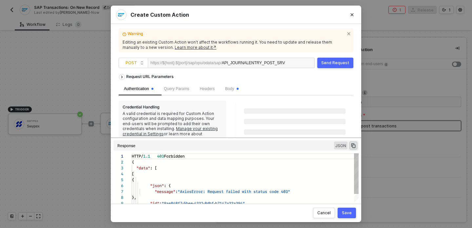
scroll to position [59, 0]
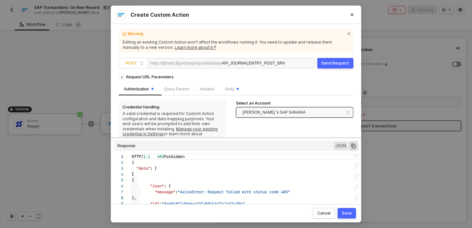
click at [298, 112] on span "[PERSON_NAME] 's SAP S/4HANA" at bounding box center [274, 113] width 63 height 10
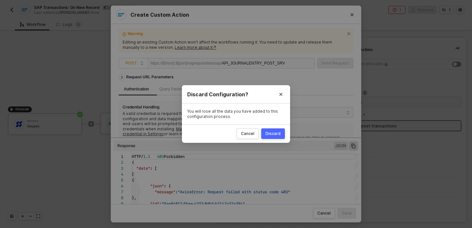
click at [267, 129] on button "Discard" at bounding box center [273, 133] width 24 height 10
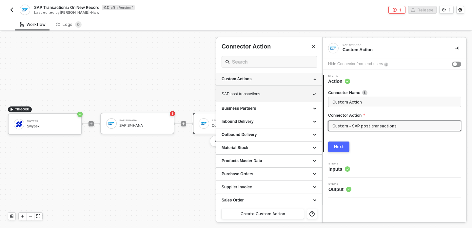
click at [267, 80] on div "Custom Actions" at bounding box center [269, 79] width 95 height 6
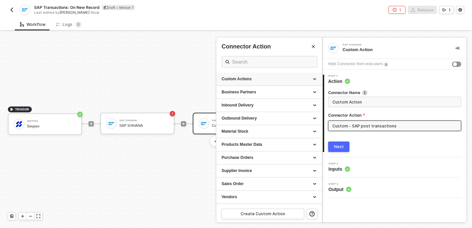
click at [267, 80] on div "Custom Actions" at bounding box center [269, 79] width 95 height 6
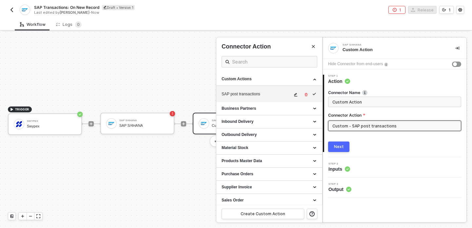
click at [267, 93] on div "SAP post transactions" at bounding box center [257, 94] width 70 height 6
click at [296, 95] on icon "icon-edit" at bounding box center [296, 95] width 4 height 4
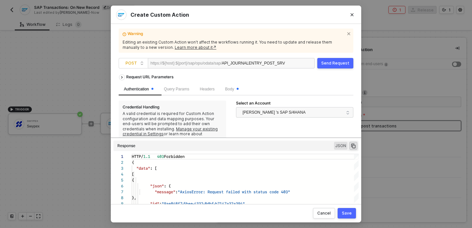
scroll to position [3, 0]
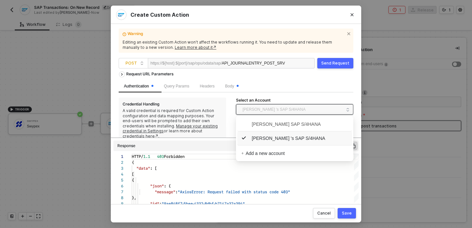
click at [257, 110] on span "[PERSON_NAME] 's SAP S/4HANA" at bounding box center [274, 110] width 63 height 10
click at [250, 140] on span "[PERSON_NAME] 's SAP S/4HANA" at bounding box center [283, 138] width 84 height 7
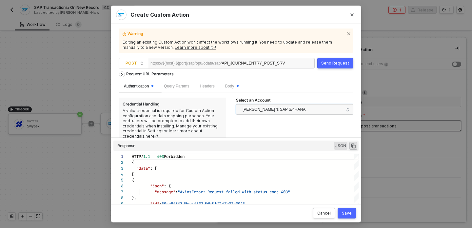
click at [257, 103] on div "Select an Account" at bounding box center [294, 101] width 117 height 7
click at [256, 110] on span "[PERSON_NAME] 's SAP S/4HANA" at bounding box center [274, 110] width 63 height 10
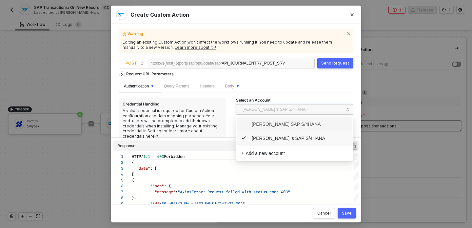
click at [251, 129] on span "[PERSON_NAME] SAP S/4HANA" at bounding box center [294, 124] width 107 height 10
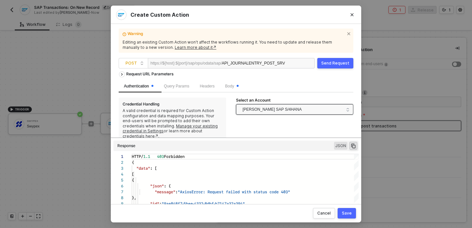
click at [255, 108] on span "[PERSON_NAME] SAP S/4HANA" at bounding box center [272, 110] width 59 height 10
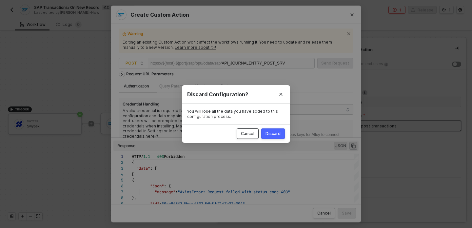
click at [248, 129] on button "Cancel" at bounding box center [248, 133] width 22 height 10
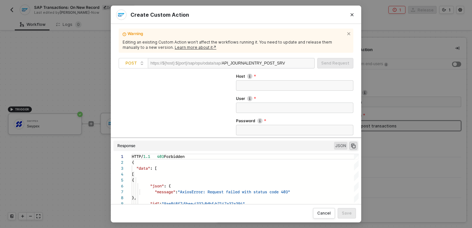
scroll to position [106, 0]
click at [276, 85] on input "Host" at bounding box center [294, 86] width 117 height 10
paste input "HTTP/1.1 403 Forbidden { "data": [ [ { "json": { "message": "AxiosError: Reques…"
type input "HTTP/1.1 403 Forbidden { "data": [ [ { "json": { "message": "AxiosError: Reques…"
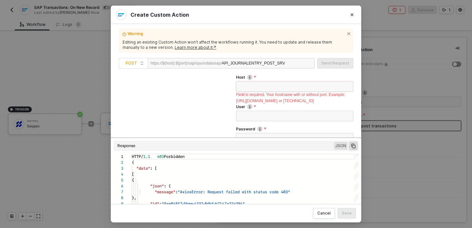
paste input "[TECHNICAL_ID]"
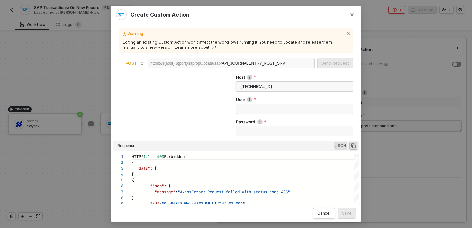
type input "[TECHNICAL_ID]"
click at [265, 105] on input "User" at bounding box center [294, 109] width 117 height 10
paste input "BPINST"
type input "BPINST"
click at [246, 131] on input "Password" at bounding box center [294, 131] width 117 height 10
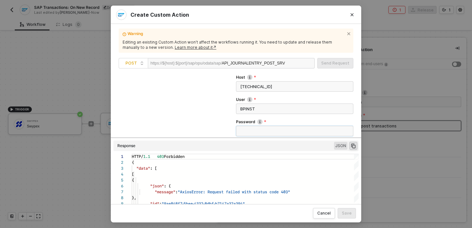
paste input "Welcome1"
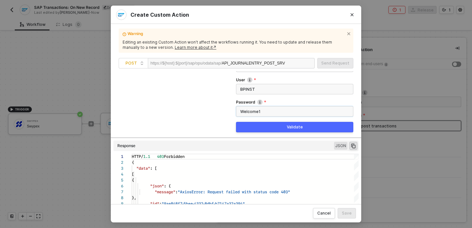
type input "Welcome1"
click at [251, 126] on button "Validate" at bounding box center [294, 127] width 117 height 10
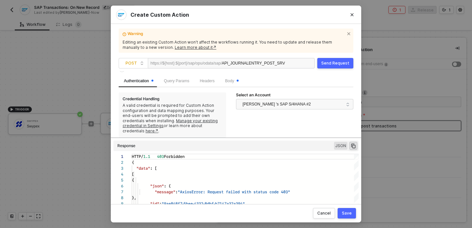
scroll to position [3, 0]
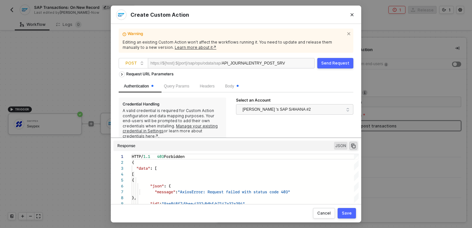
click at [244, 90] on div "Body" at bounding box center [232, 86] width 24 height 13
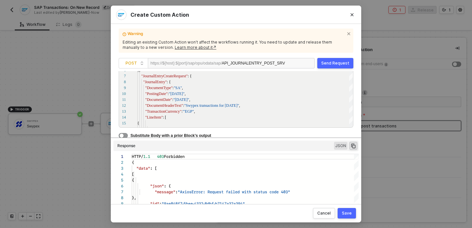
scroll to position [117, 0]
click at [339, 68] on button "Send Request" at bounding box center [335, 63] width 36 height 10
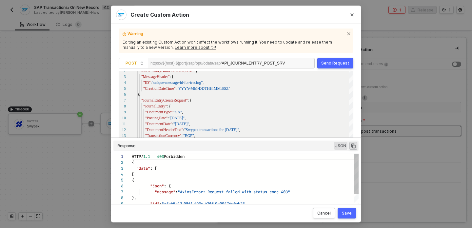
scroll to position [59, 0]
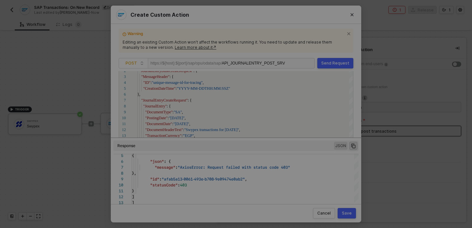
click at [445, 197] on div "Create Custom Action Warning Editing an existing Custom Action won’t affect the…" at bounding box center [236, 114] width 472 height 228
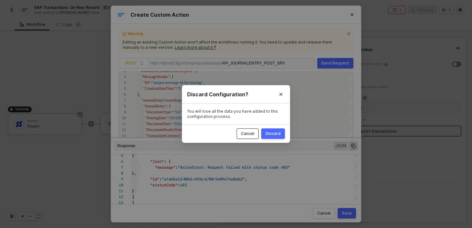
click at [250, 132] on div "Cancel" at bounding box center [247, 133] width 13 height 5
